Goal: Task Accomplishment & Management: Complete application form

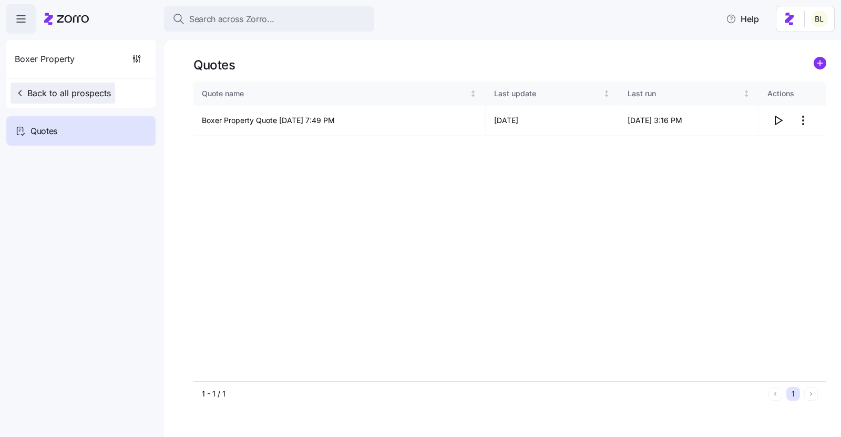
click at [76, 93] on span "Back to all prospects" at bounding box center [63, 93] width 96 height 13
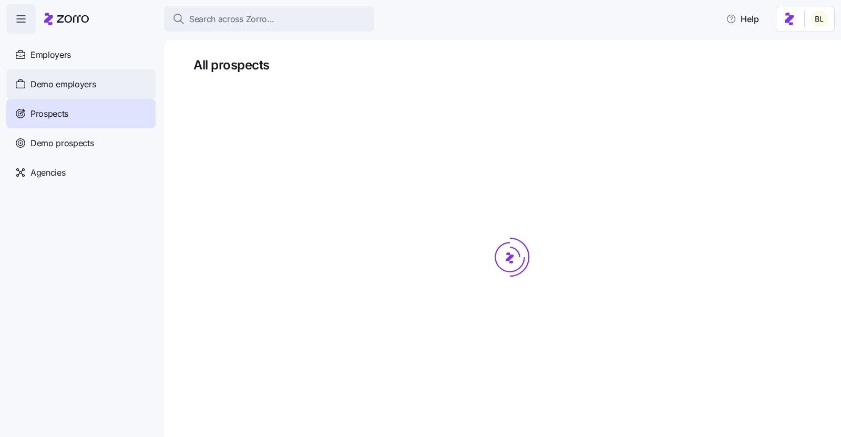
click at [55, 90] on span "Demo employers" at bounding box center [63, 84] width 66 height 13
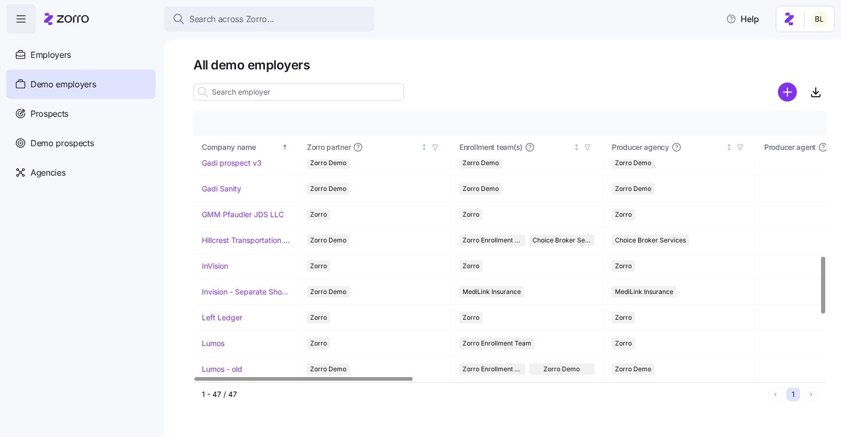
scroll to position [683, 0]
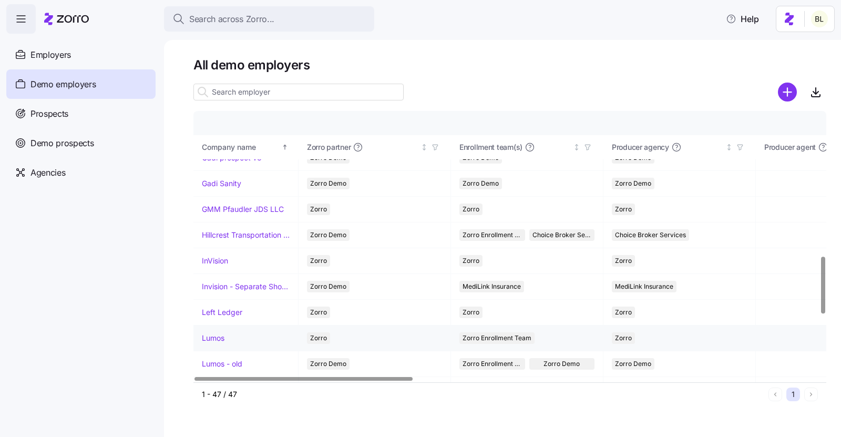
click at [216, 333] on link "Lumos" at bounding box center [213, 338] width 23 height 11
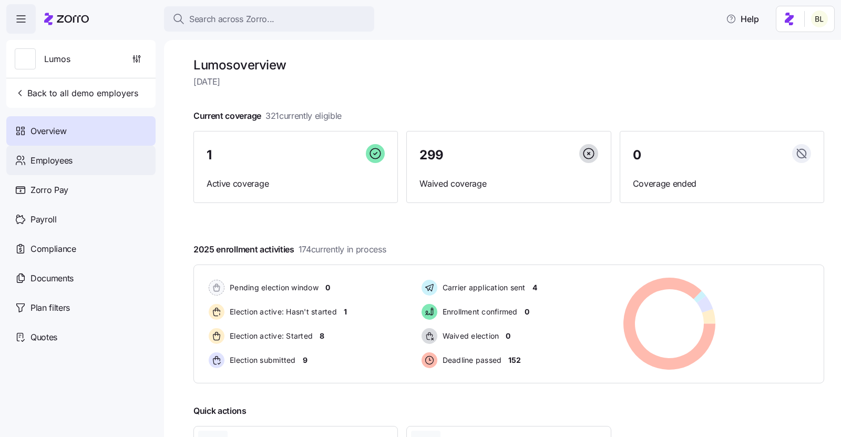
click at [67, 162] on span "Employees" at bounding box center [51, 160] width 42 height 13
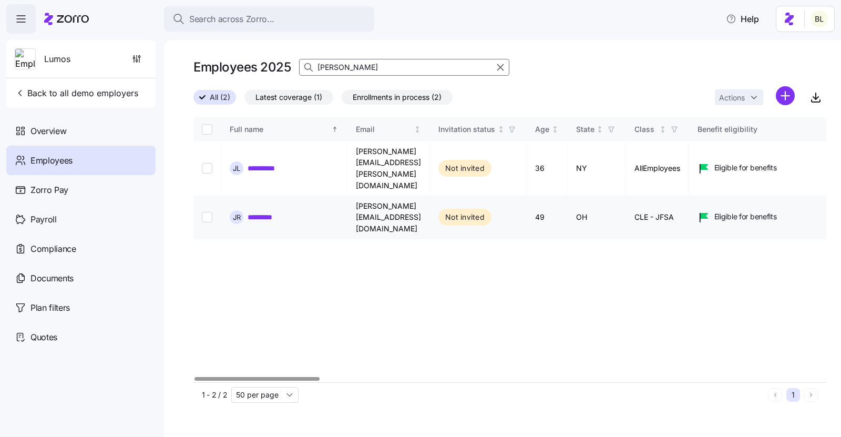
click at [268, 212] on link "*********" at bounding box center [265, 217] width 36 height 11
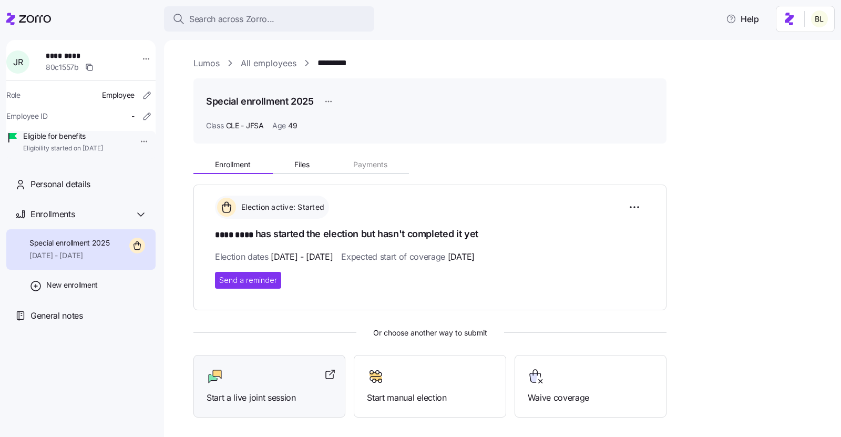
click at [254, 368] on div at bounding box center [269, 376] width 126 height 17
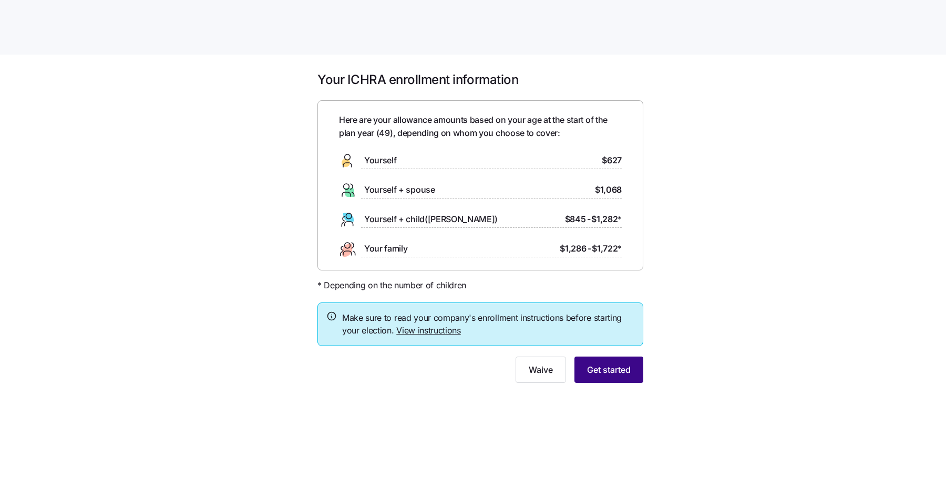
click at [613, 371] on span "Get started" at bounding box center [609, 370] width 44 height 13
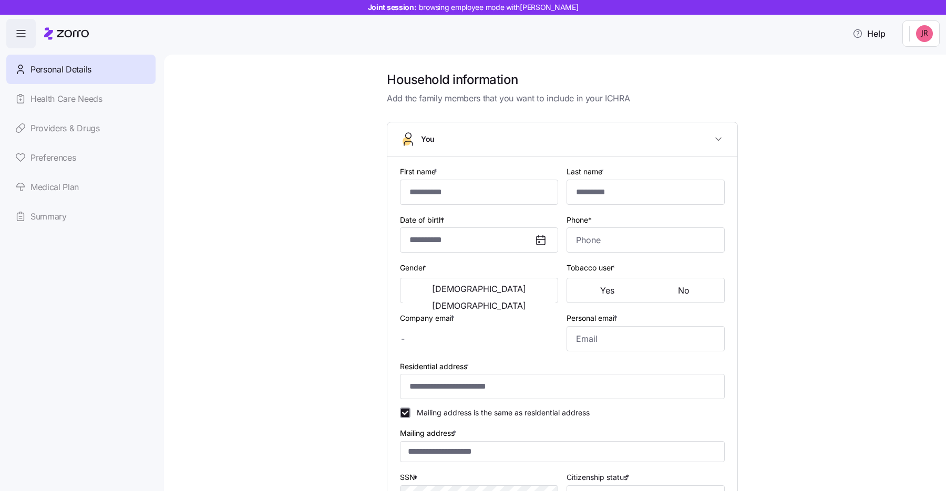
type input "****"
type input "[PERSON_NAME][EMAIL_ADDRESS][DOMAIN_NAME]"
type input "[EMAIL_ADDRESS][DOMAIN_NAME]"
type input "**********"
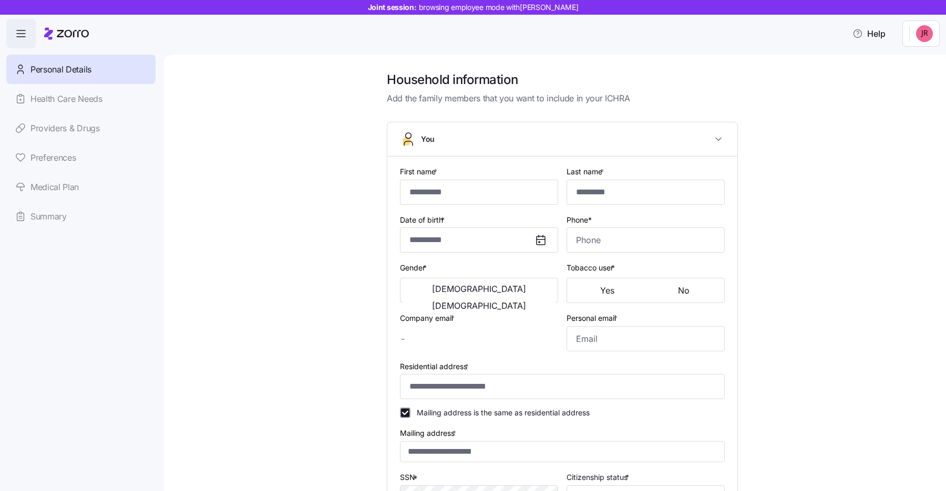
checkbox input "true"
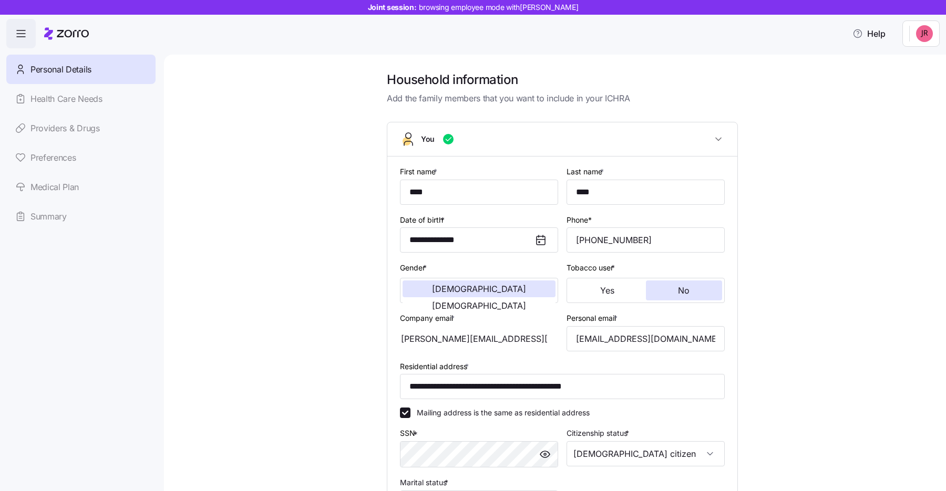
type input "**********"
type input "[PHONE_NUMBER]"
type input "[DEMOGRAPHIC_DATA] citizen"
type input "Married"
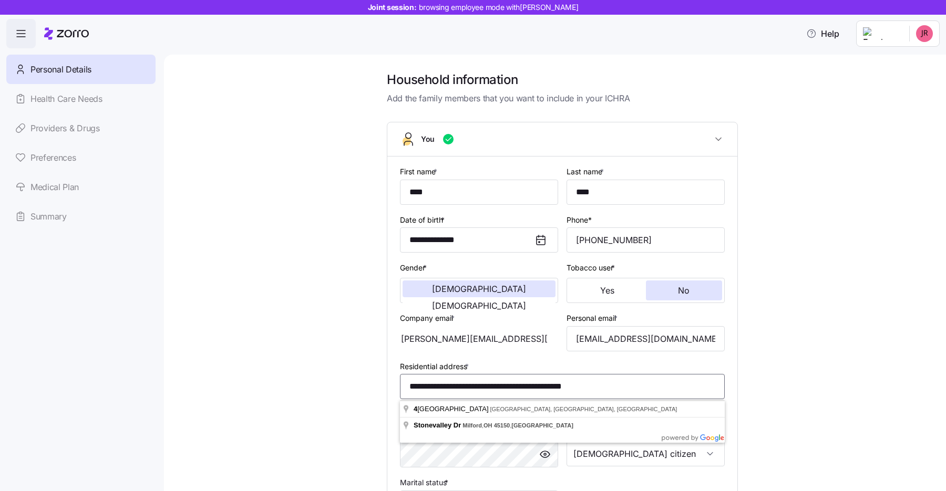
drag, startPoint x: 618, startPoint y: 391, endPoint x: 407, endPoint y: 378, distance: 211.6
click at [407, 378] on input "**********" at bounding box center [562, 386] width 325 height 25
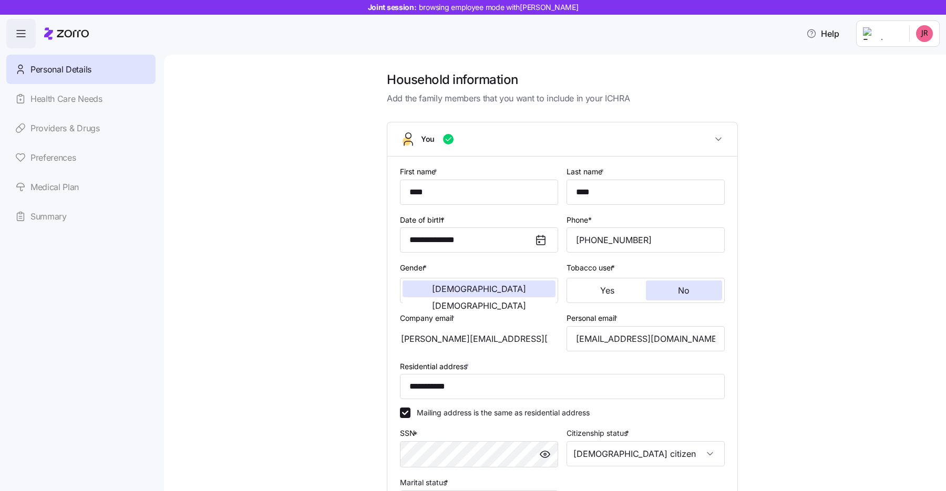
type input "**********"
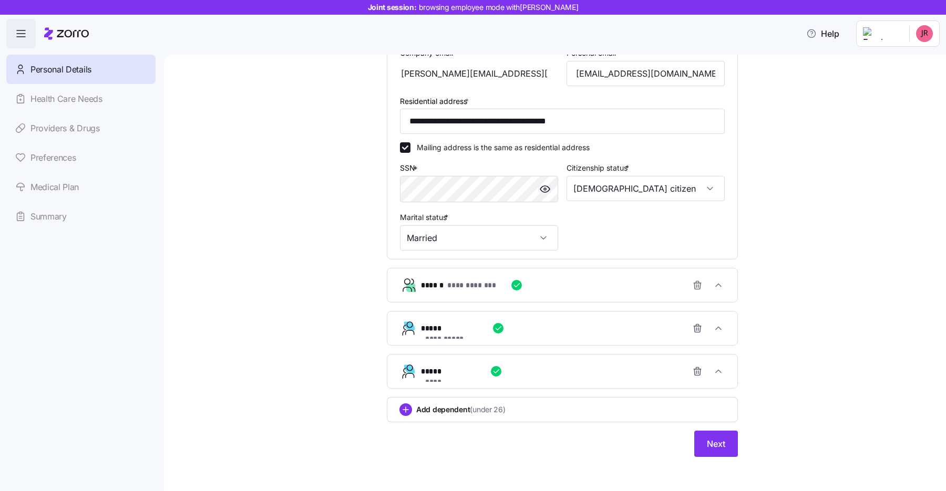
scroll to position [268, 0]
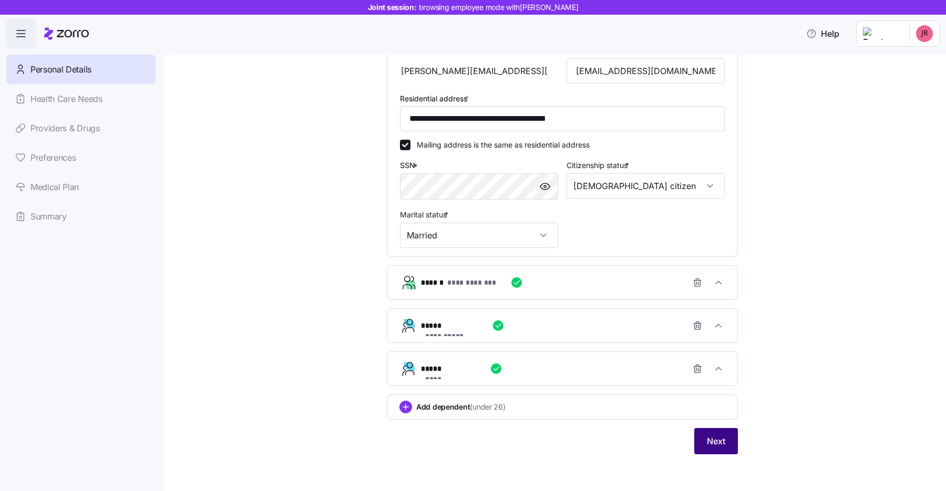
click at [713, 435] on span "Next" at bounding box center [716, 441] width 18 height 13
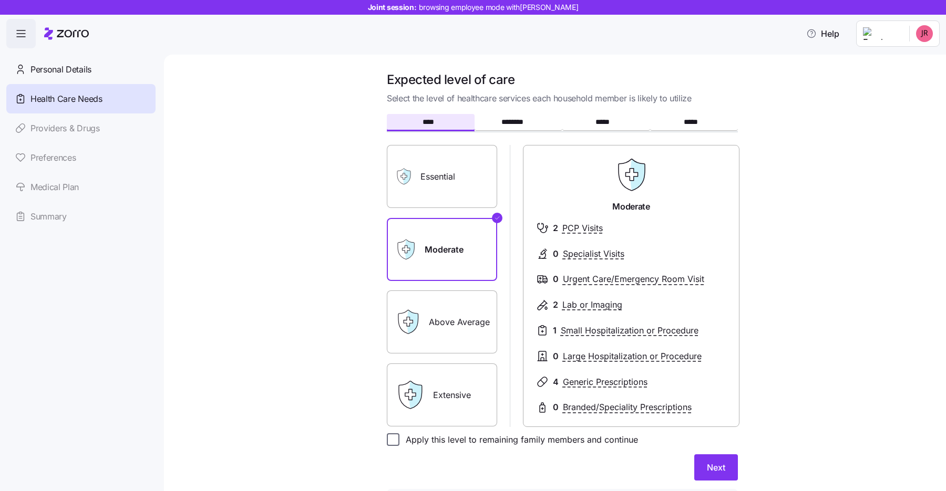
click at [390, 438] on input "Apply this level to remaining family members and continue" at bounding box center [393, 439] width 13 height 13
checkbox input "true"
click at [722, 460] on button "Next" at bounding box center [716, 467] width 44 height 26
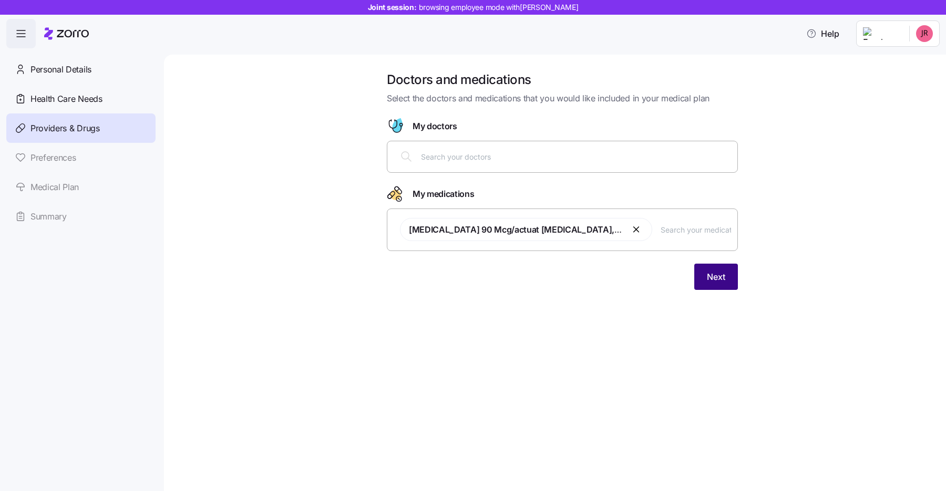
click at [725, 275] on button "Next" at bounding box center [716, 277] width 44 height 26
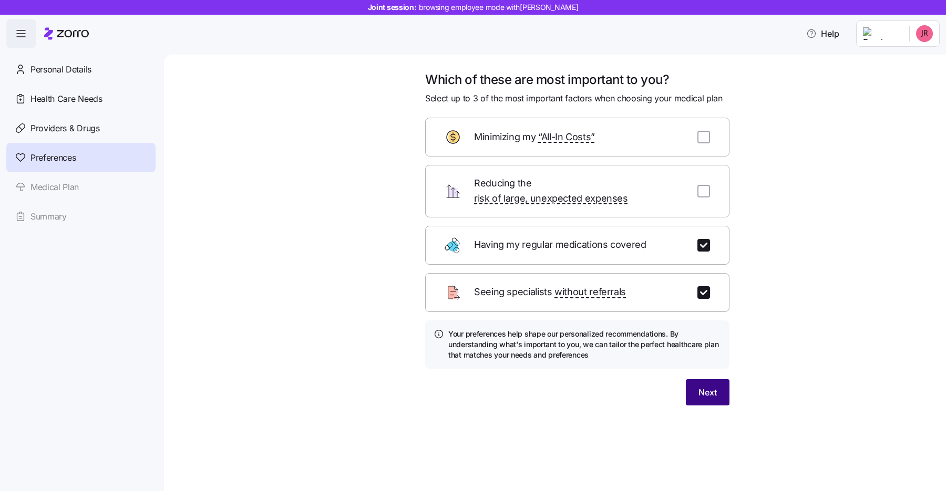
click at [706, 384] on button "Next" at bounding box center [708, 392] width 44 height 26
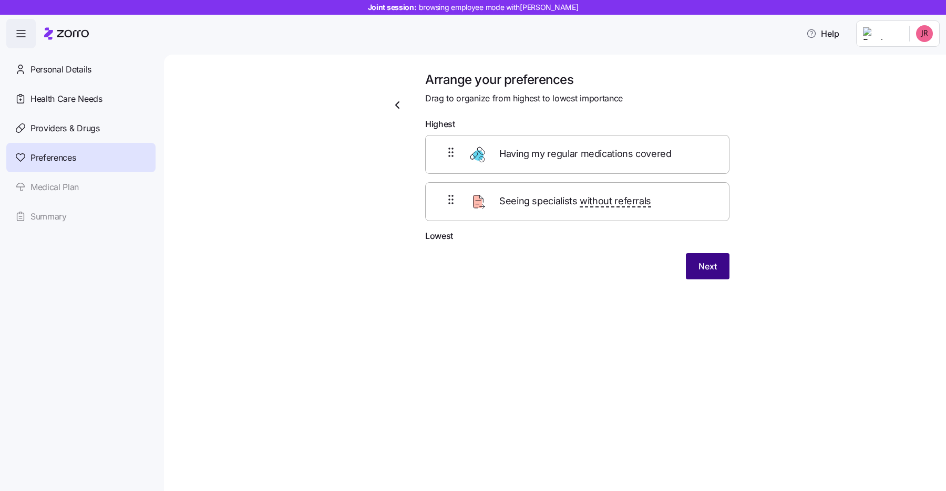
click at [704, 261] on span "Next" at bounding box center [707, 266] width 18 height 13
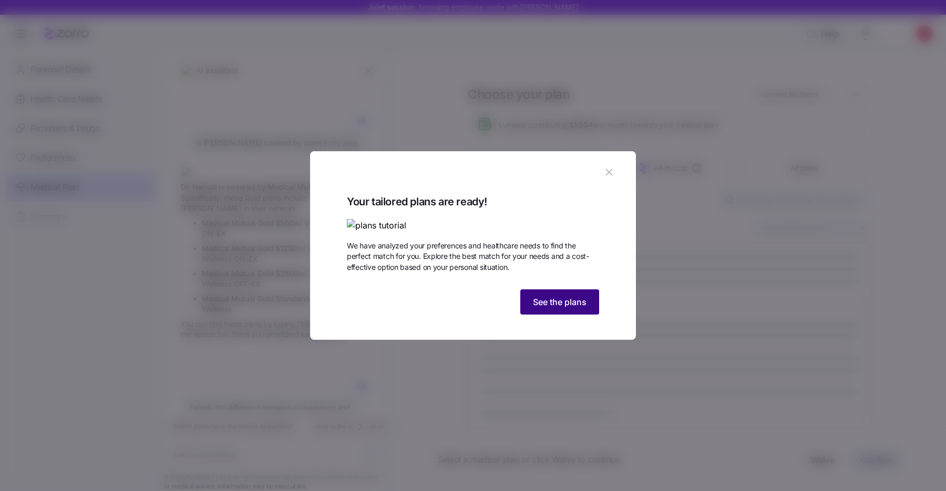
click at [553, 308] on span "See the plans" at bounding box center [560, 302] width 54 height 13
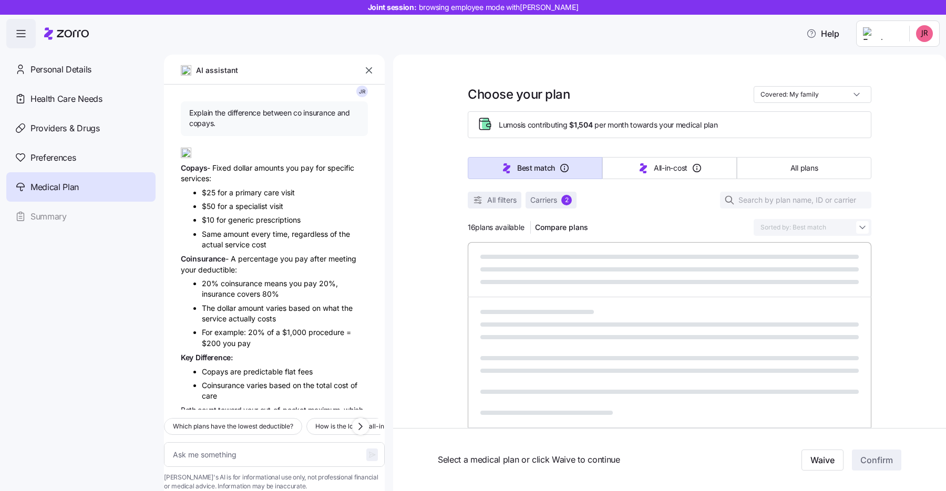
scroll to position [2560, 0]
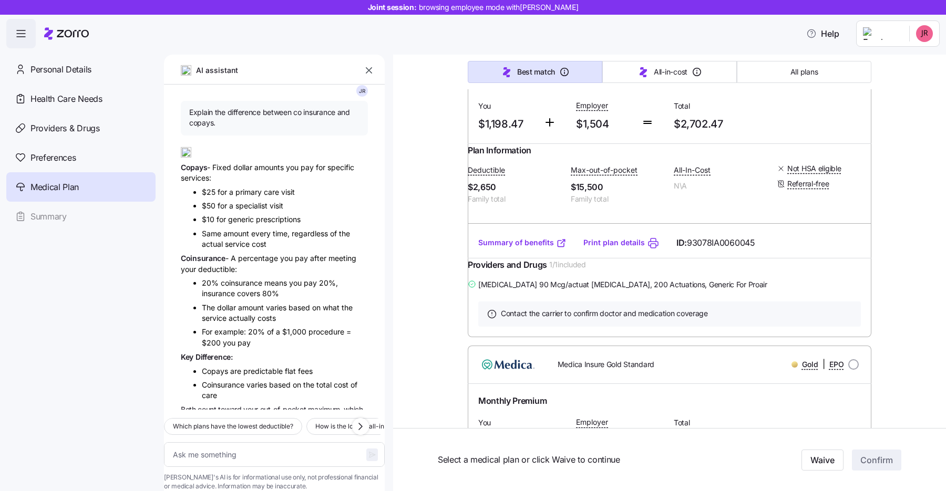
type textarea "x"
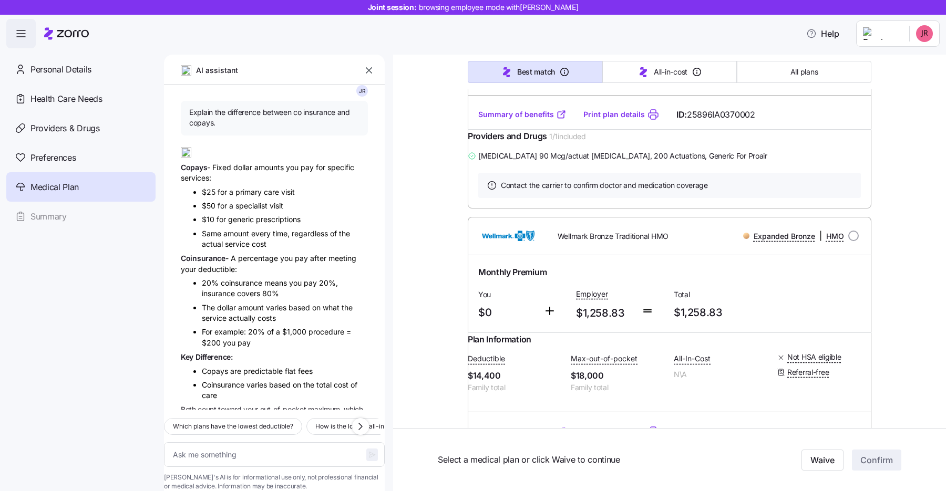
scroll to position [0, 0]
